Goal: Transaction & Acquisition: Purchase product/service

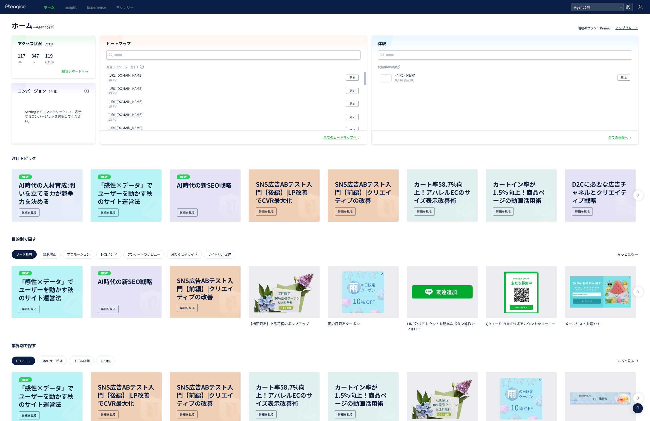
click at [627, 9] on icon at bounding box center [628, 7] width 5 height 5
click at [606, 89] on span "プラン確認・購入" at bounding box center [597, 89] width 28 height 8
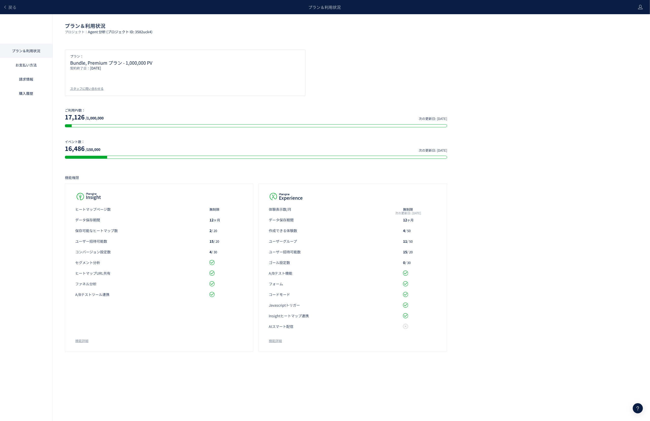
click at [111, 33] on span "Agent 分析 (プロジェクト ID: 3582uck4)" at bounding box center [120, 31] width 65 height 5
copy p "プロジェクト： Agent 分析 (プロジェクト ID: 3582uck4)"
click at [142, 62] on p "Bundle, Premium プラン - 1,000,000 PV" at bounding box center [185, 62] width 230 height 5
